Goal: Use online tool/utility: Utilize a website feature to perform a specific function

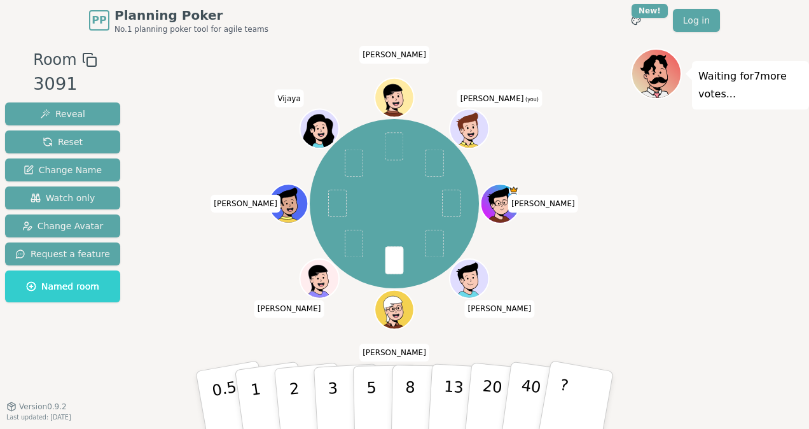
click at [647, 230] on div "Waiting for 7 more votes..." at bounding box center [720, 223] width 178 height 350
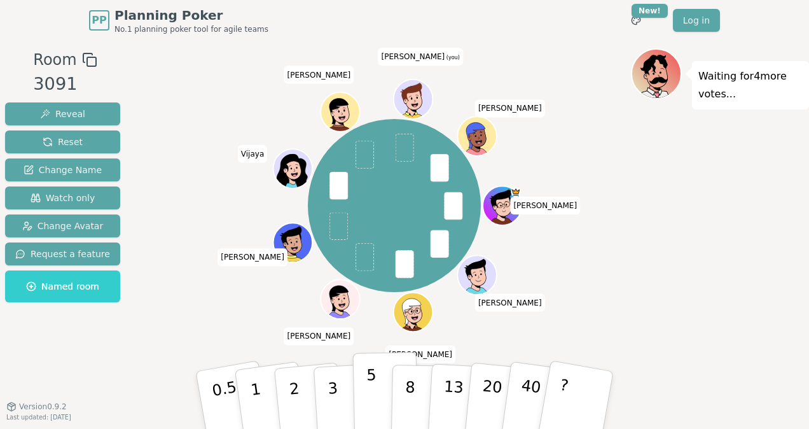
click at [374, 377] on button "5" at bounding box center [385, 400] width 65 height 97
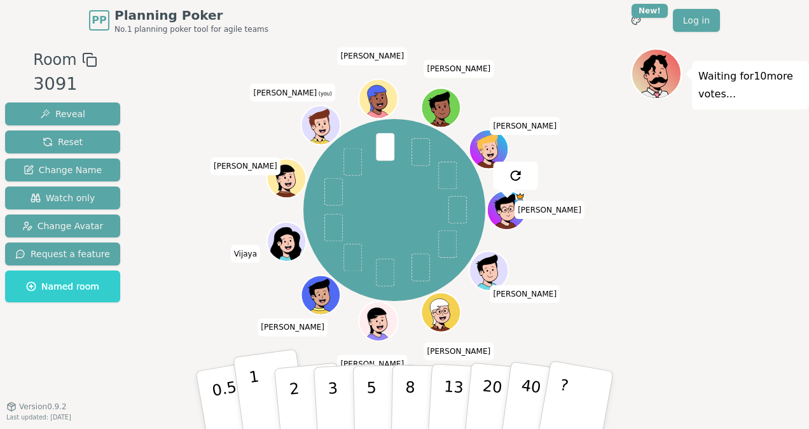
click at [262, 390] on button "1" at bounding box center [271, 399] width 76 height 103
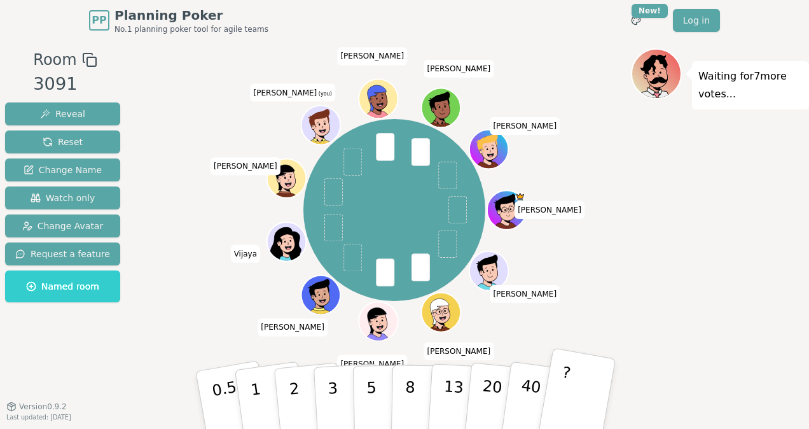
click at [561, 402] on p "?" at bounding box center [562, 397] width 20 height 69
click at [299, 379] on button "2" at bounding box center [309, 400] width 72 height 101
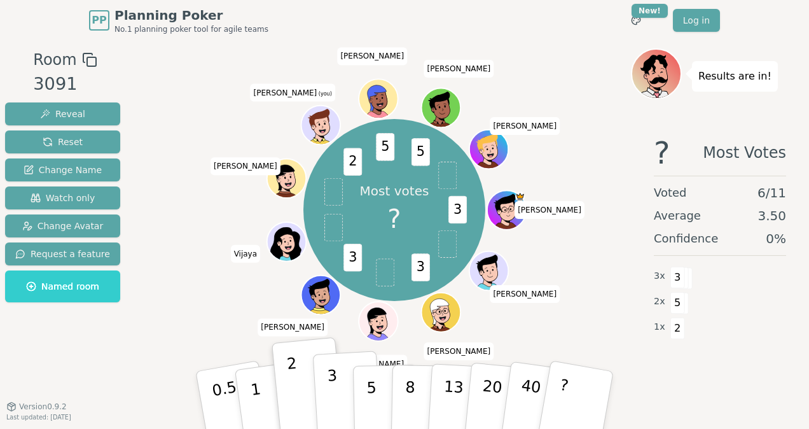
click at [336, 401] on p "3" at bounding box center [334, 400] width 14 height 69
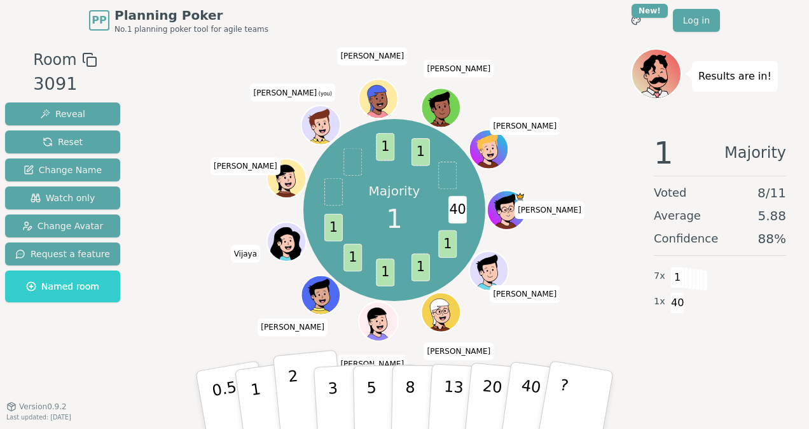
click at [300, 394] on button "2" at bounding box center [309, 400] width 72 height 101
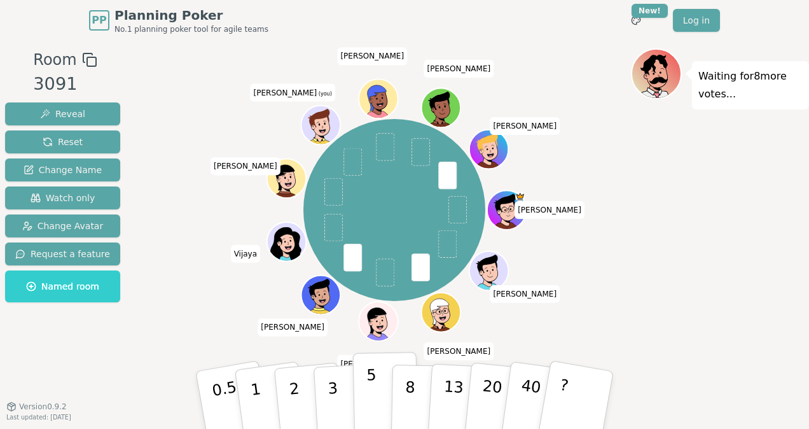
click at [376, 390] on button "5" at bounding box center [385, 400] width 65 height 97
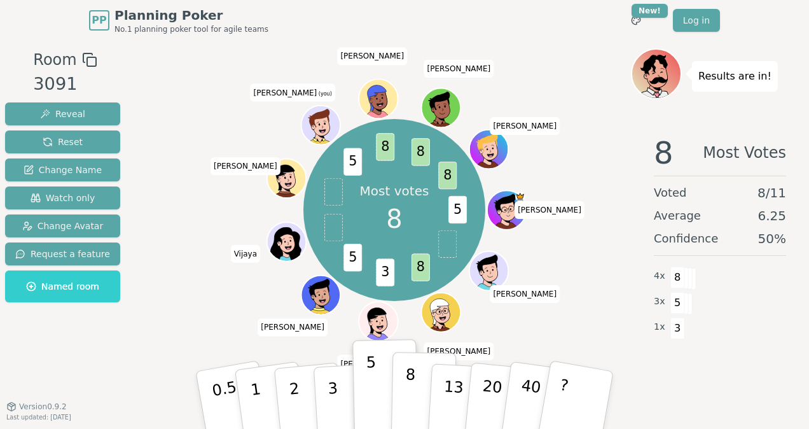
click at [411, 397] on p "8" at bounding box center [409, 399] width 11 height 69
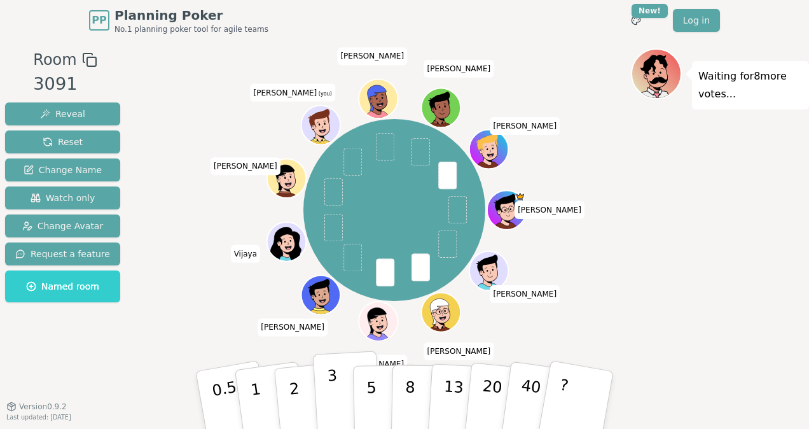
click at [336, 391] on button "3" at bounding box center [347, 399] width 69 height 99
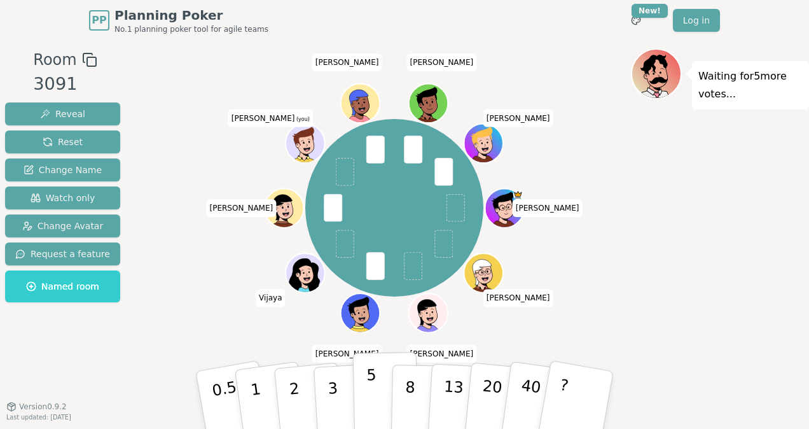
click at [369, 377] on p "5" at bounding box center [371, 400] width 11 height 69
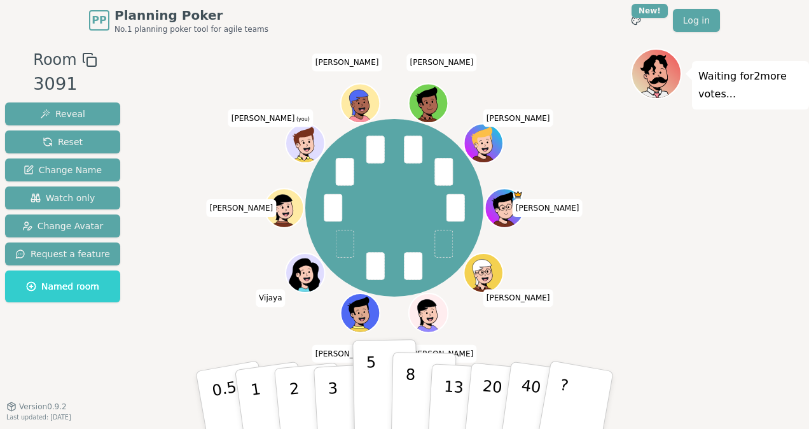
click at [418, 374] on div "Matt Scott Kevin Patrick Vijaya Pete Aaron (you) Sean tyler Brian" at bounding box center [394, 223] width 473 height 350
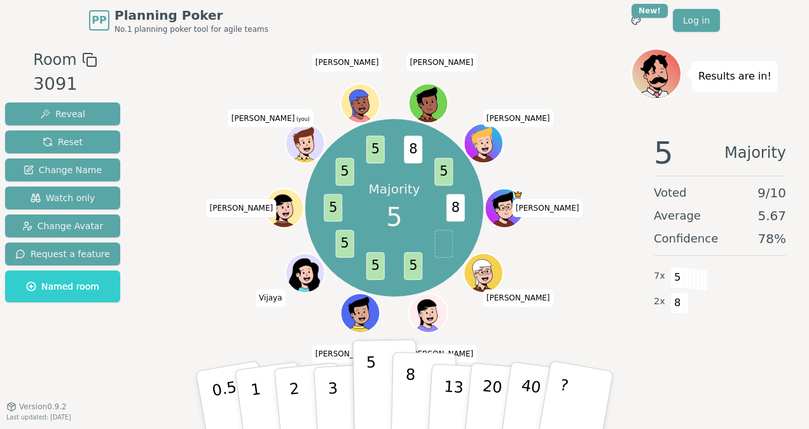
click at [406, 387] on p "8" at bounding box center [409, 399] width 11 height 69
